Goal: Task Accomplishment & Management: Manage account settings

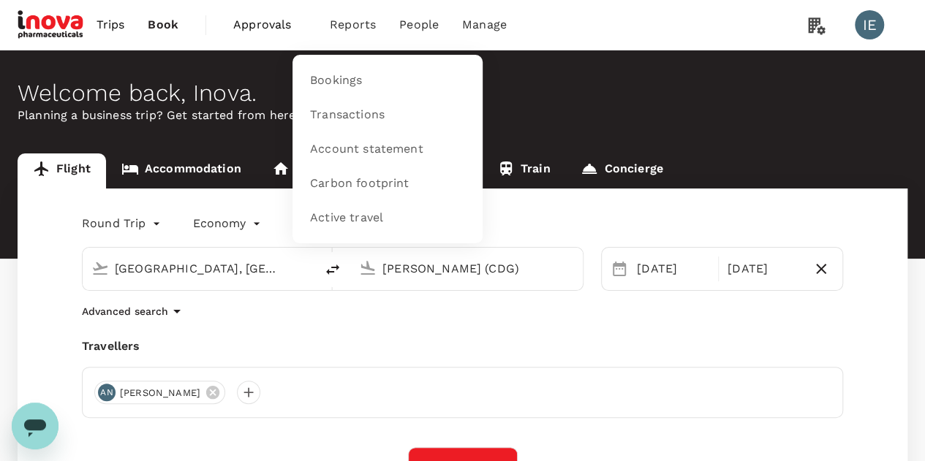
click at [344, 27] on span "Reports" at bounding box center [353, 25] width 46 height 18
click at [339, 87] on span "Bookings" at bounding box center [336, 80] width 52 height 17
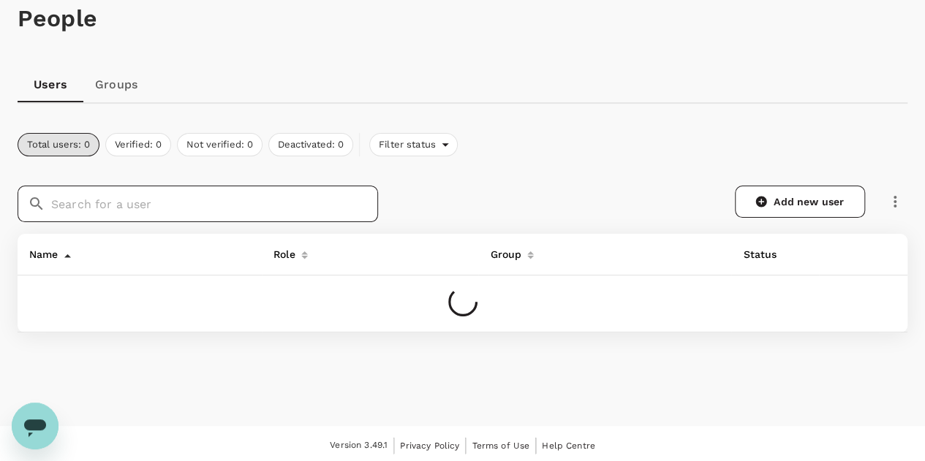
scroll to position [83, 0]
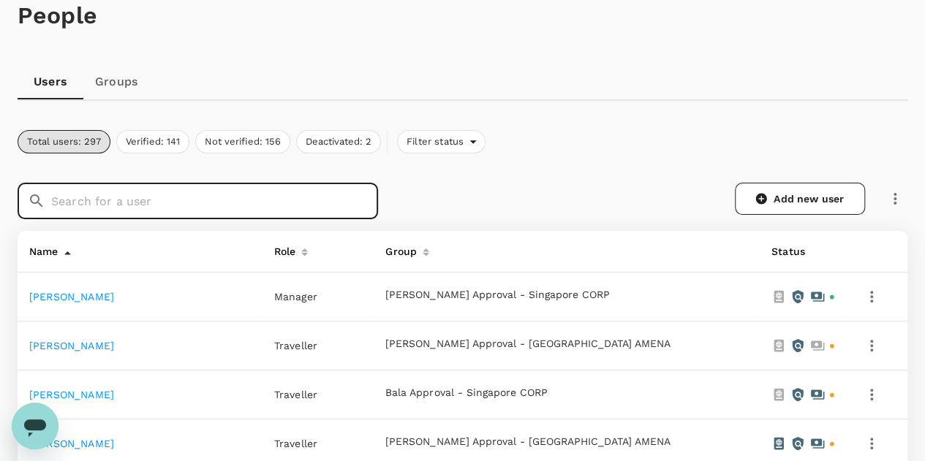
click at [224, 201] on input "text" at bounding box center [214, 201] width 327 height 37
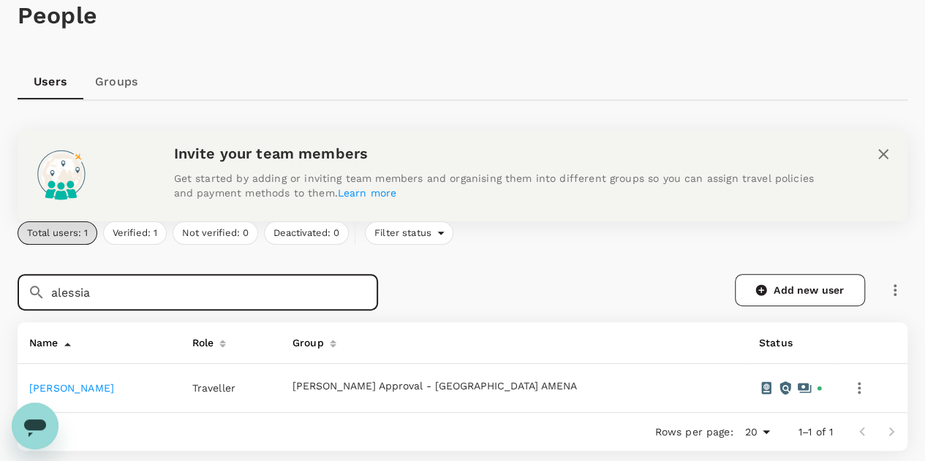
type input "alessia"
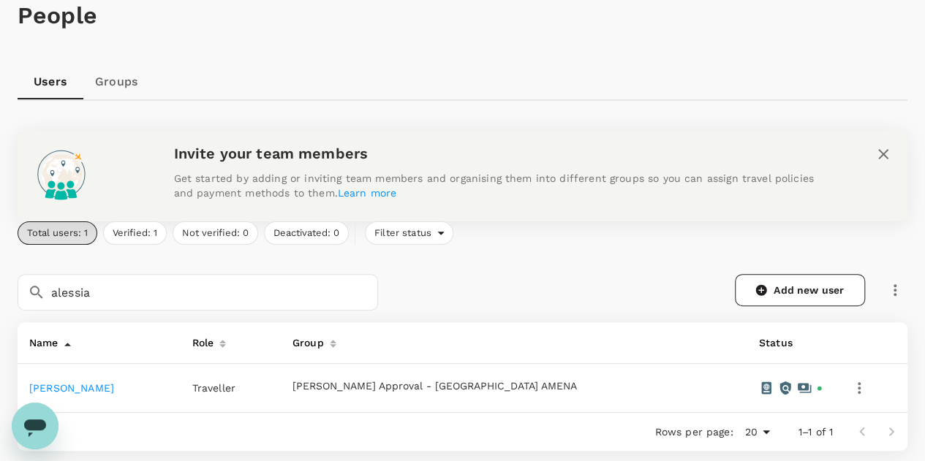
click at [56, 390] on link "[PERSON_NAME]" at bounding box center [71, 388] width 85 height 12
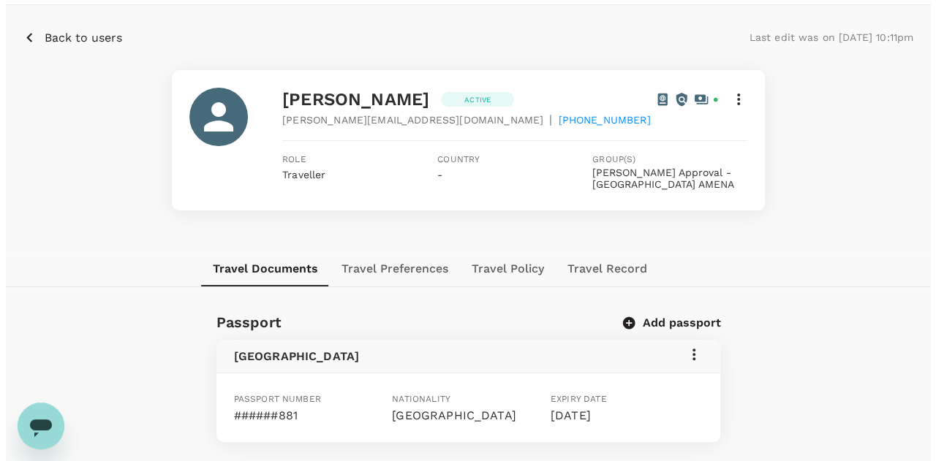
scroll to position [15, 0]
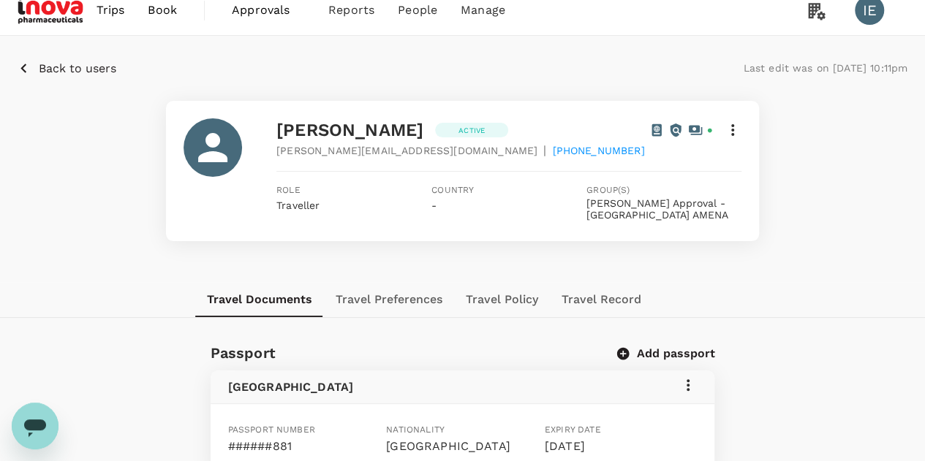
click at [730, 130] on icon at bounding box center [733, 130] width 18 height 18
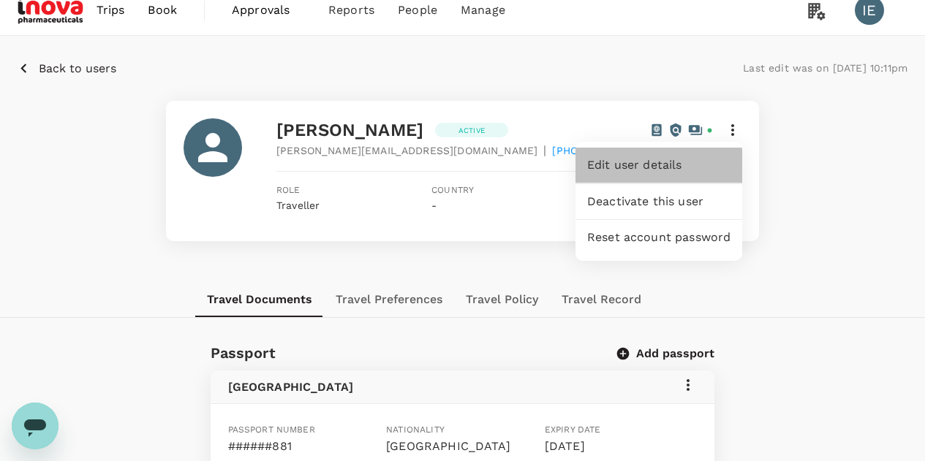
click at [710, 166] on span "Edit user details" at bounding box center [658, 165] width 143 height 18
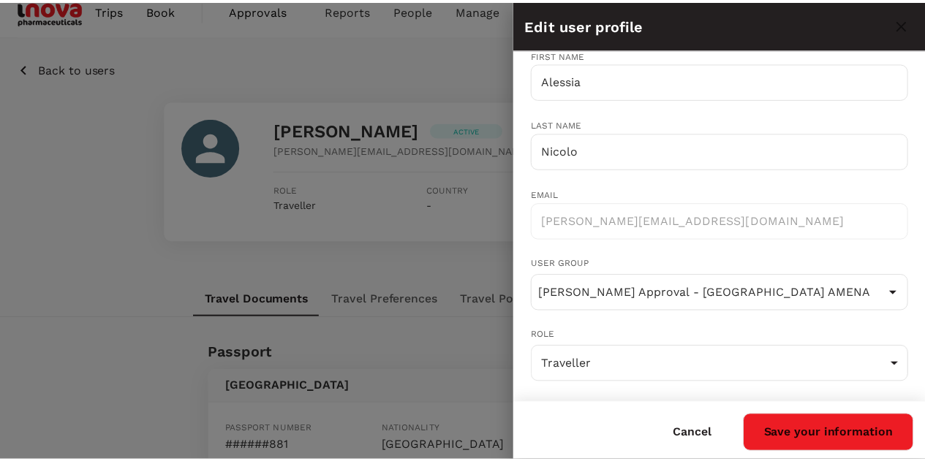
scroll to position [31, 0]
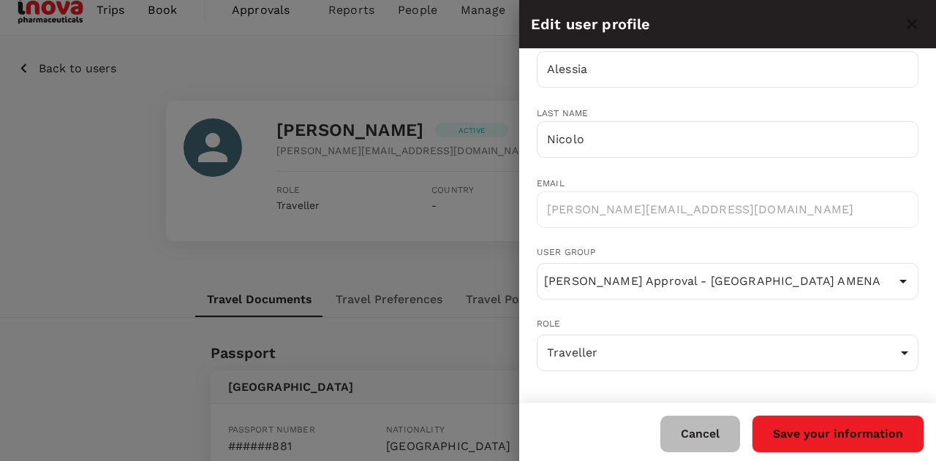
click at [708, 435] on button "Cancel" at bounding box center [700, 434] width 80 height 37
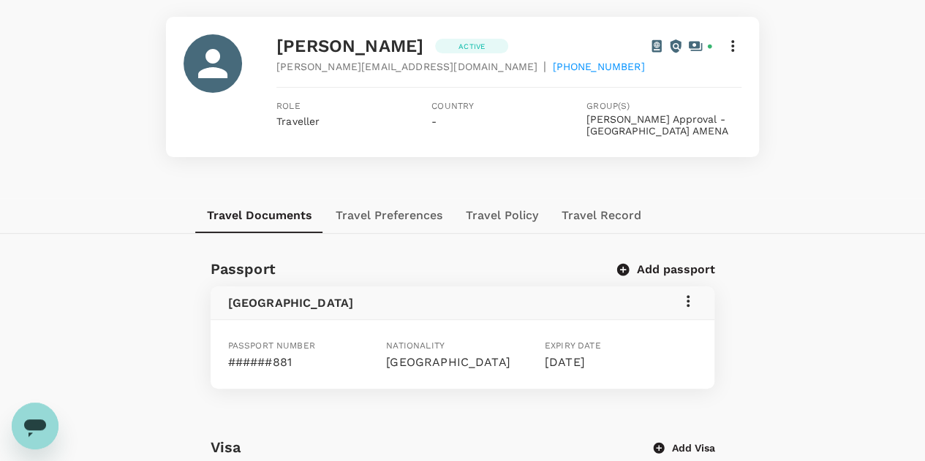
scroll to position [161, 0]
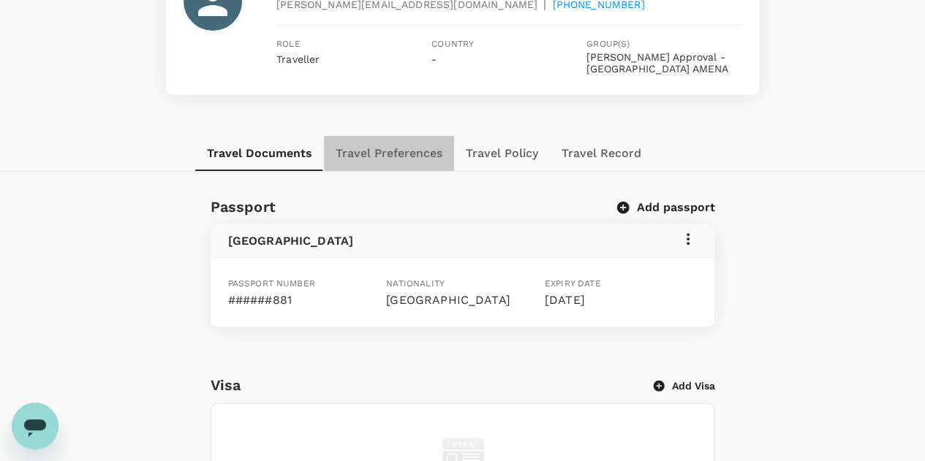
click at [427, 160] on button "Travel Preferences" at bounding box center [389, 153] width 130 height 35
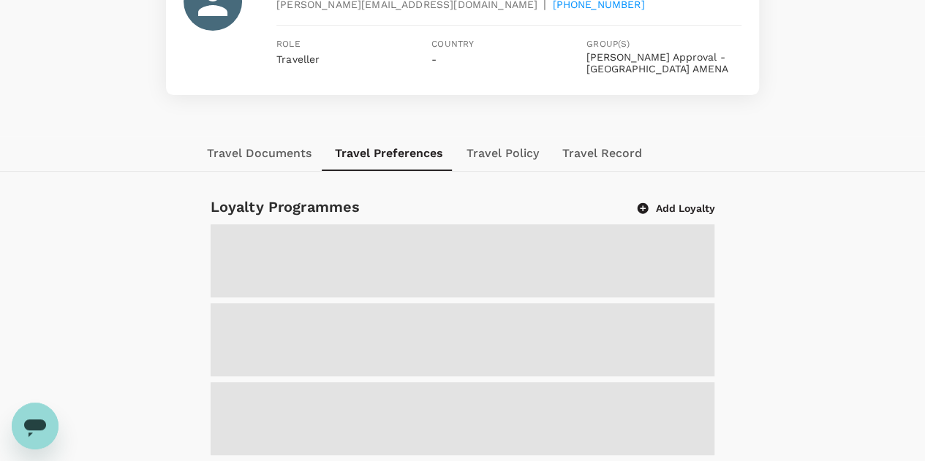
scroll to position [91, 0]
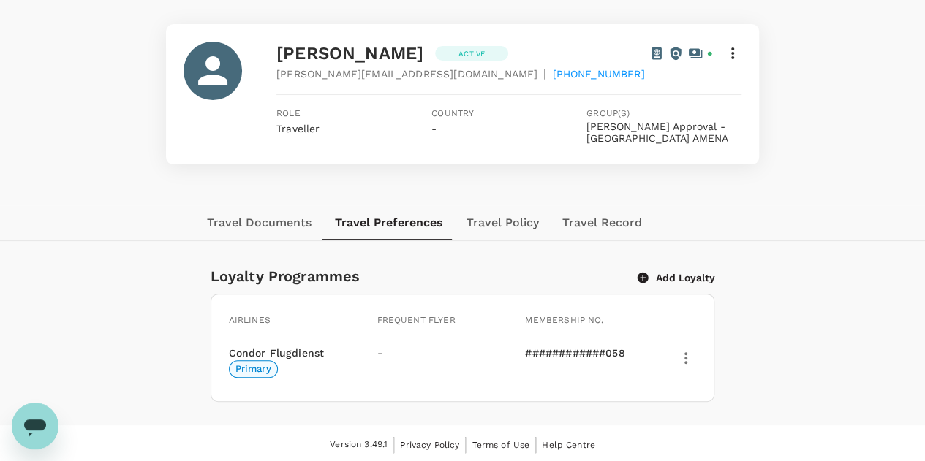
click at [501, 218] on button "Travel Policy" at bounding box center [503, 222] width 96 height 35
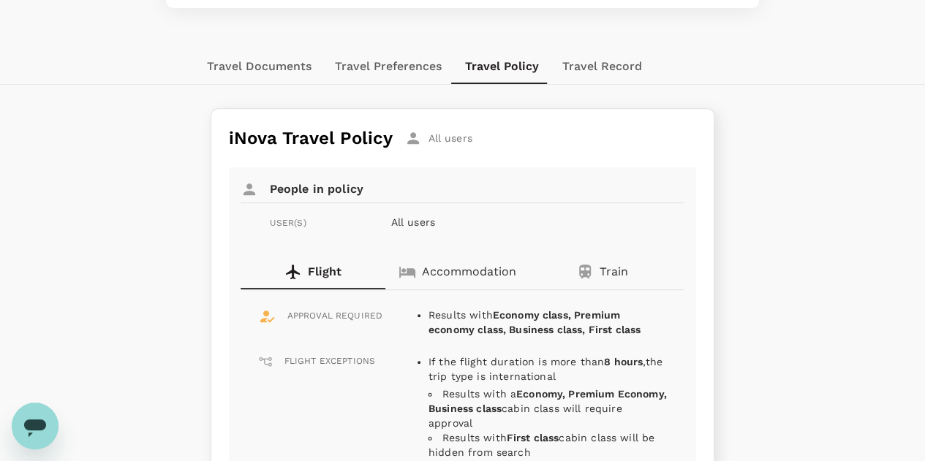
click at [596, 75] on button "Travel Record" at bounding box center [601, 66] width 103 height 35
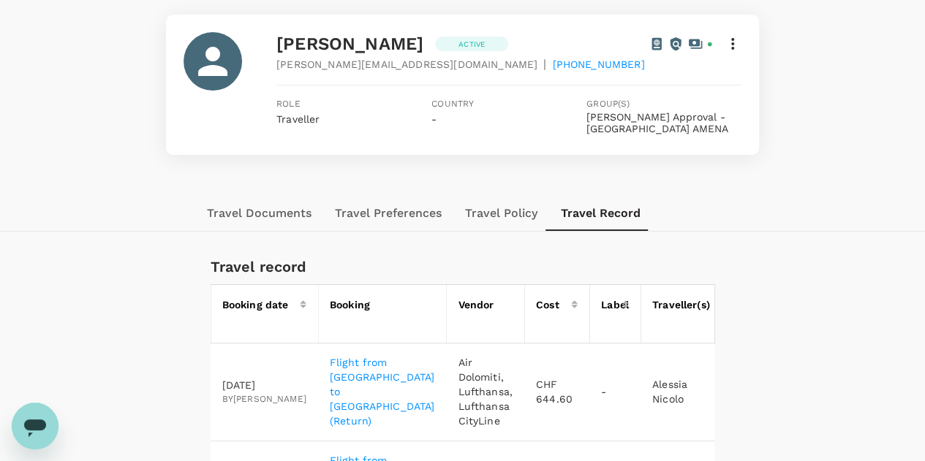
scroll to position [100, 0]
click at [266, 213] on button "Travel Documents" at bounding box center [259, 214] width 128 height 35
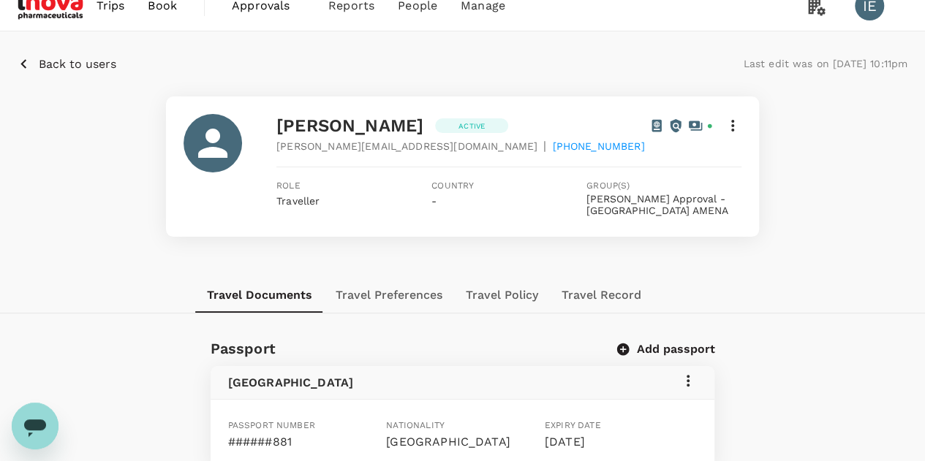
scroll to position [0, 0]
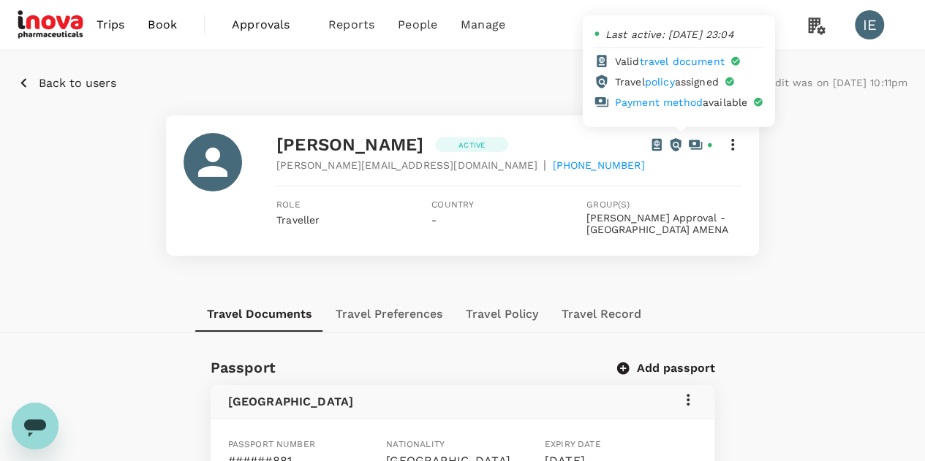
click at [661, 102] on link "Payment method" at bounding box center [659, 102] width 88 height 12
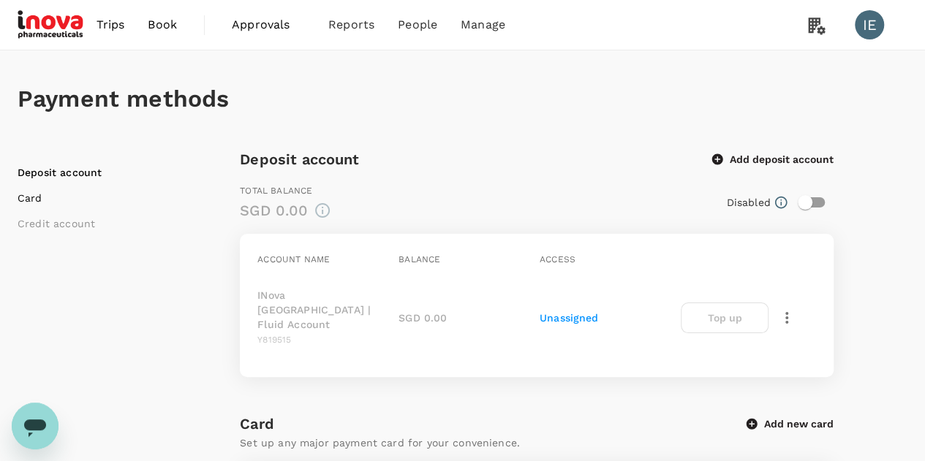
click at [41, 196] on li "Card" at bounding box center [109, 198] width 183 height 15
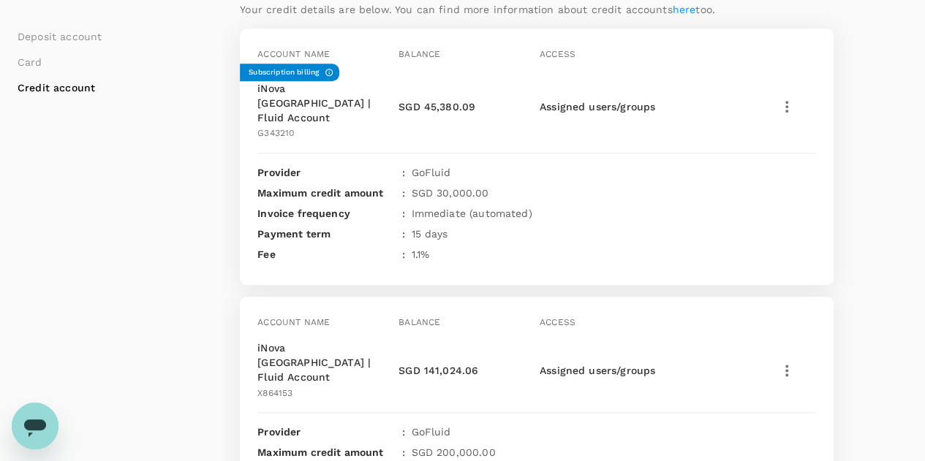
scroll to position [760, 0]
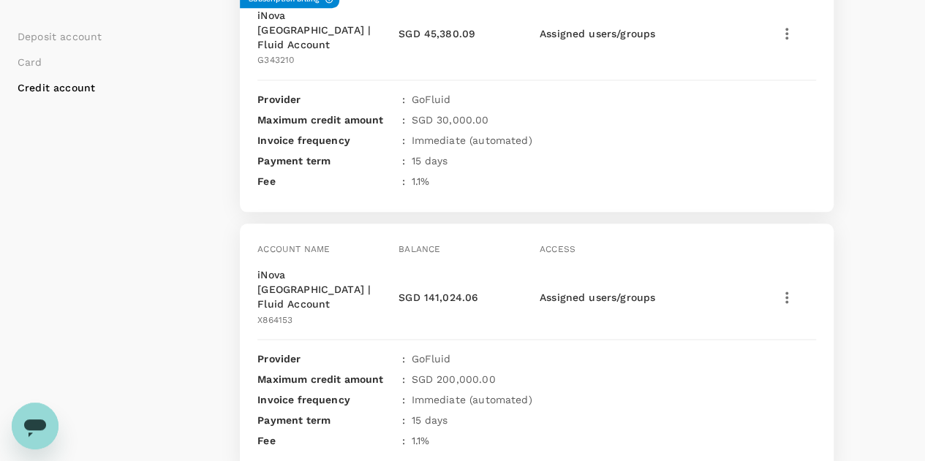
click at [789, 289] on icon "button" at bounding box center [787, 298] width 18 height 18
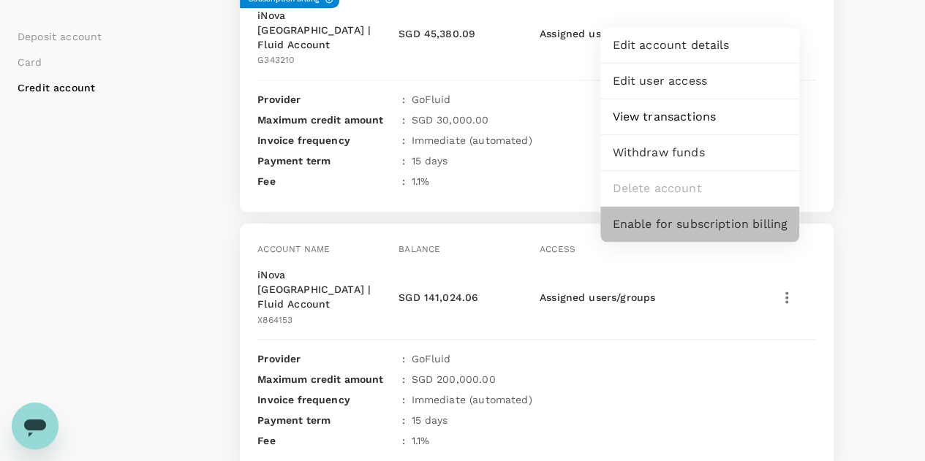
click at [767, 231] on span "Enable for subscription billing" at bounding box center [699, 225] width 175 height 18
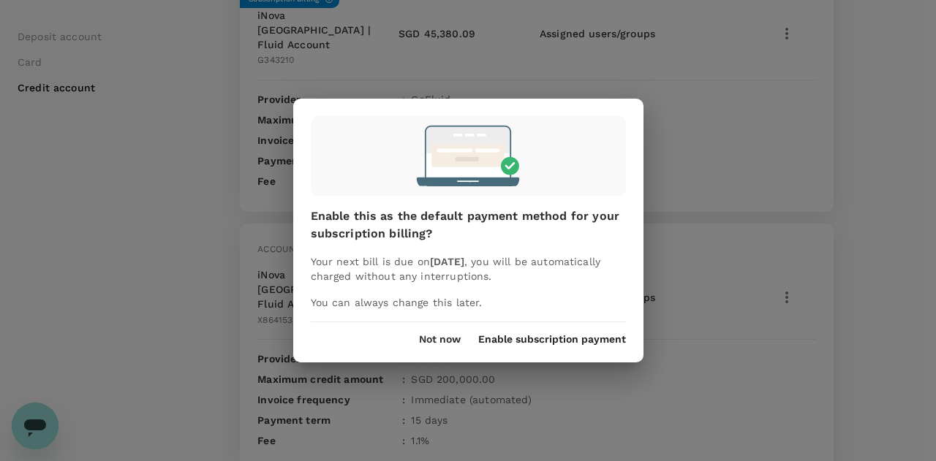
click at [531, 338] on button "Enable subscription payment" at bounding box center [552, 340] width 148 height 12
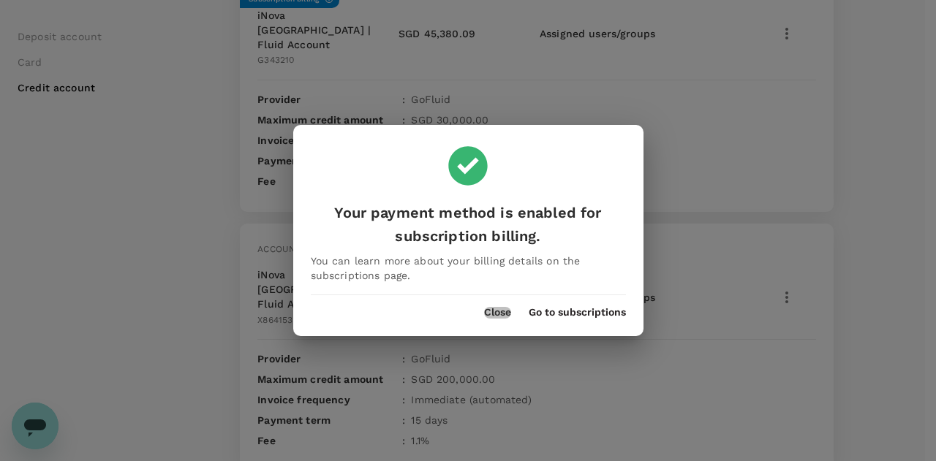
click at [488, 312] on button "Close" at bounding box center [497, 313] width 27 height 12
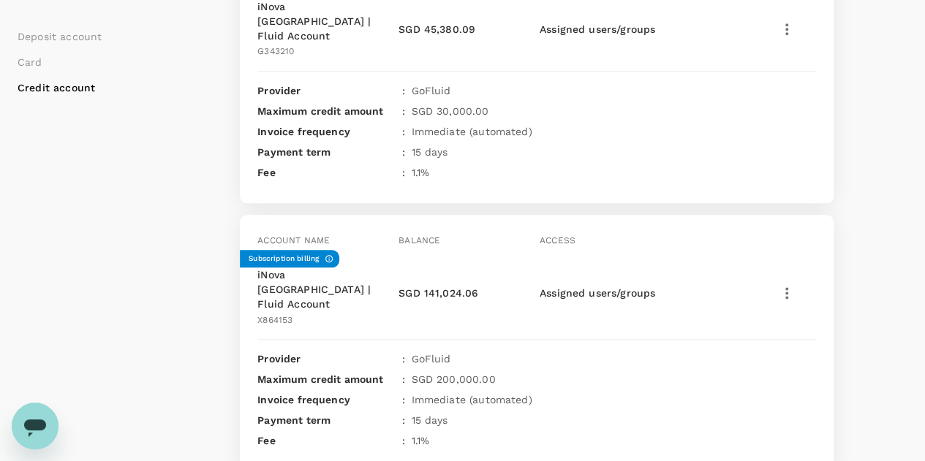
click at [788, 284] on icon "button" at bounding box center [787, 293] width 18 height 18
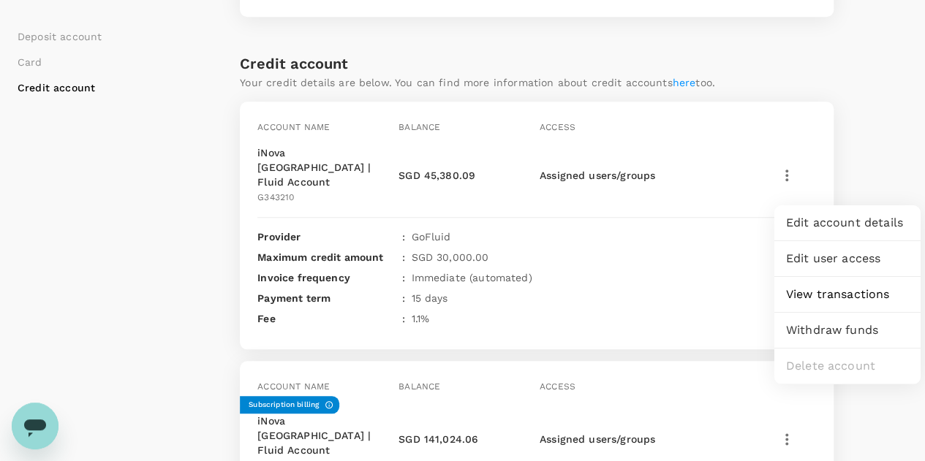
scroll to position [614, 0]
click at [788, 167] on icon "button" at bounding box center [787, 176] width 18 height 18
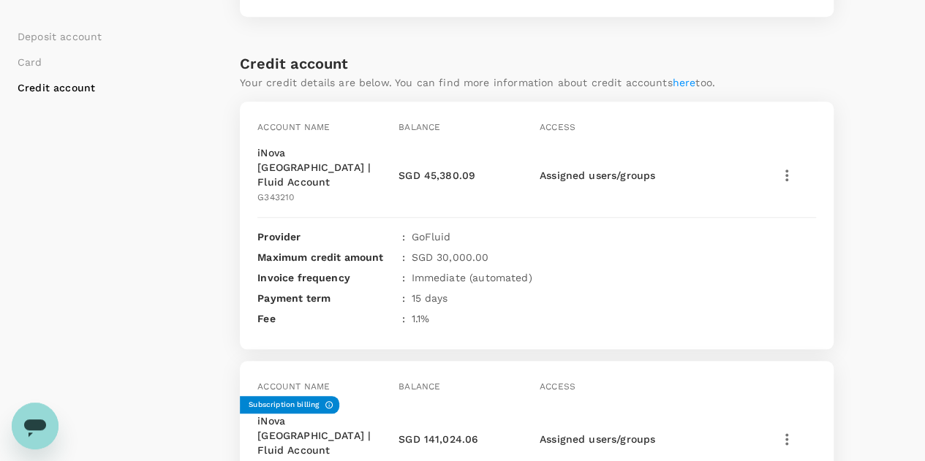
click at [790, 167] on icon "button" at bounding box center [787, 176] width 18 height 18
